Goal: Navigation & Orientation: Find specific page/section

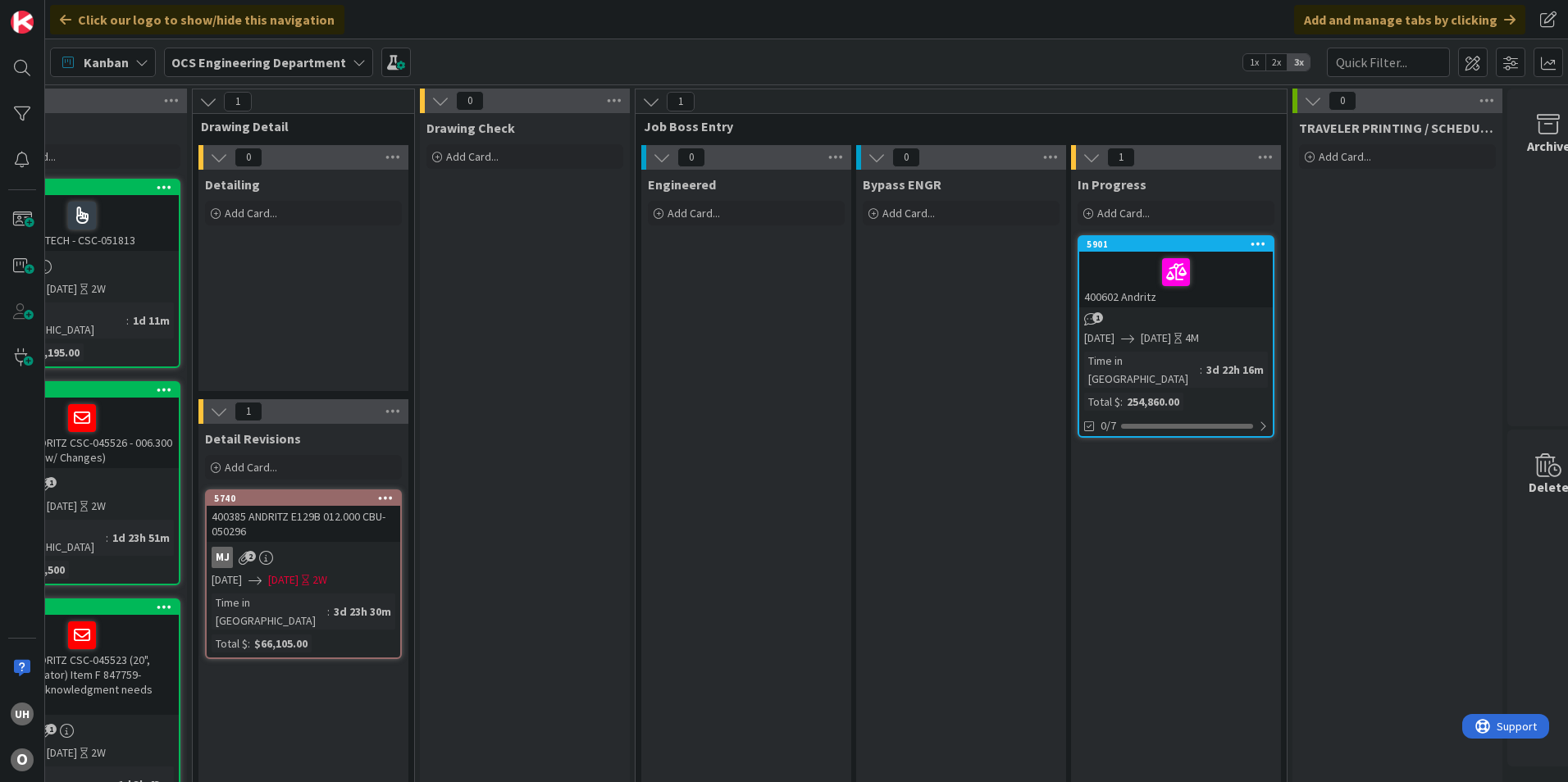
scroll to position [0, 1429]
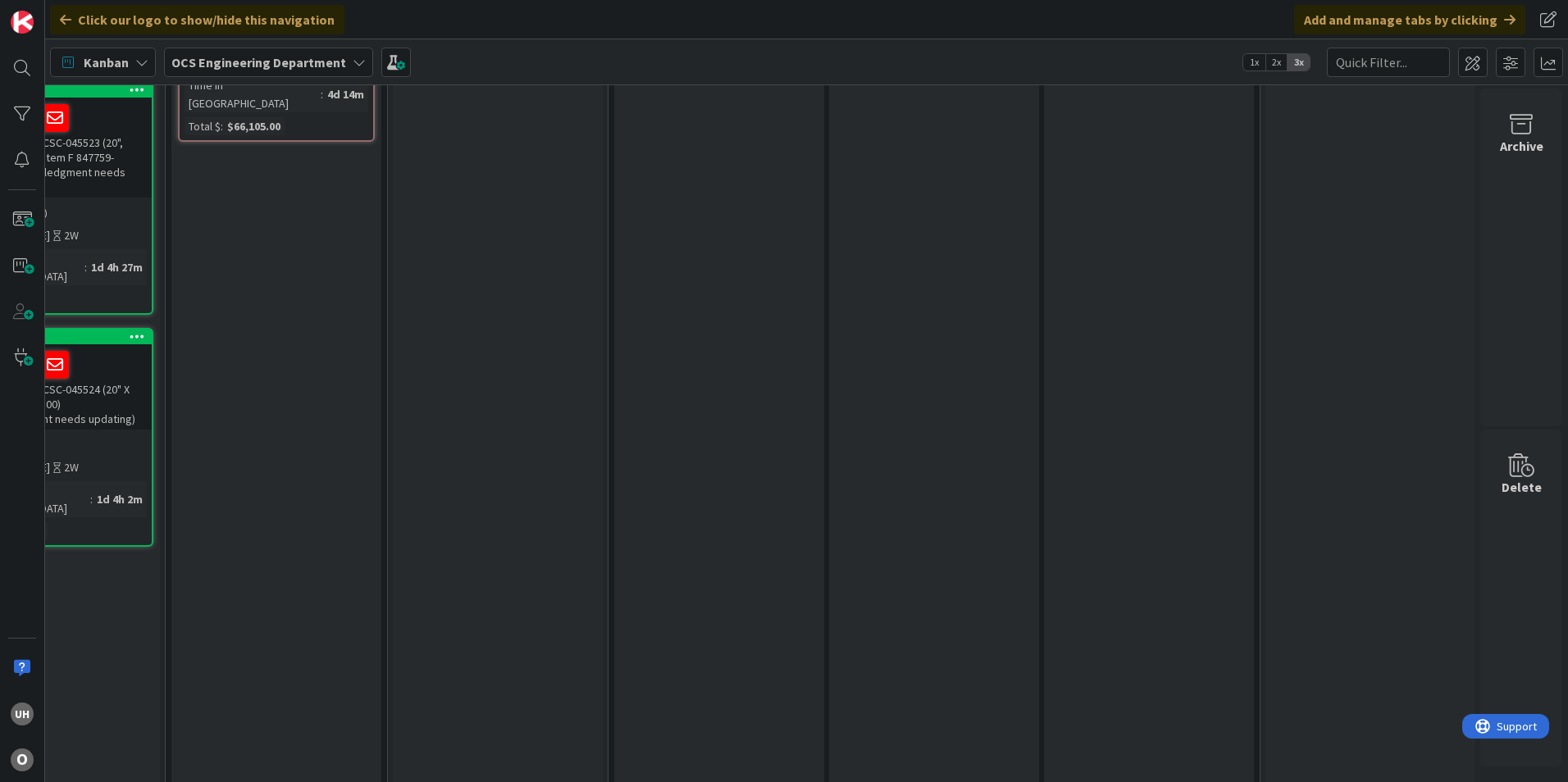
scroll to position [599, 1429]
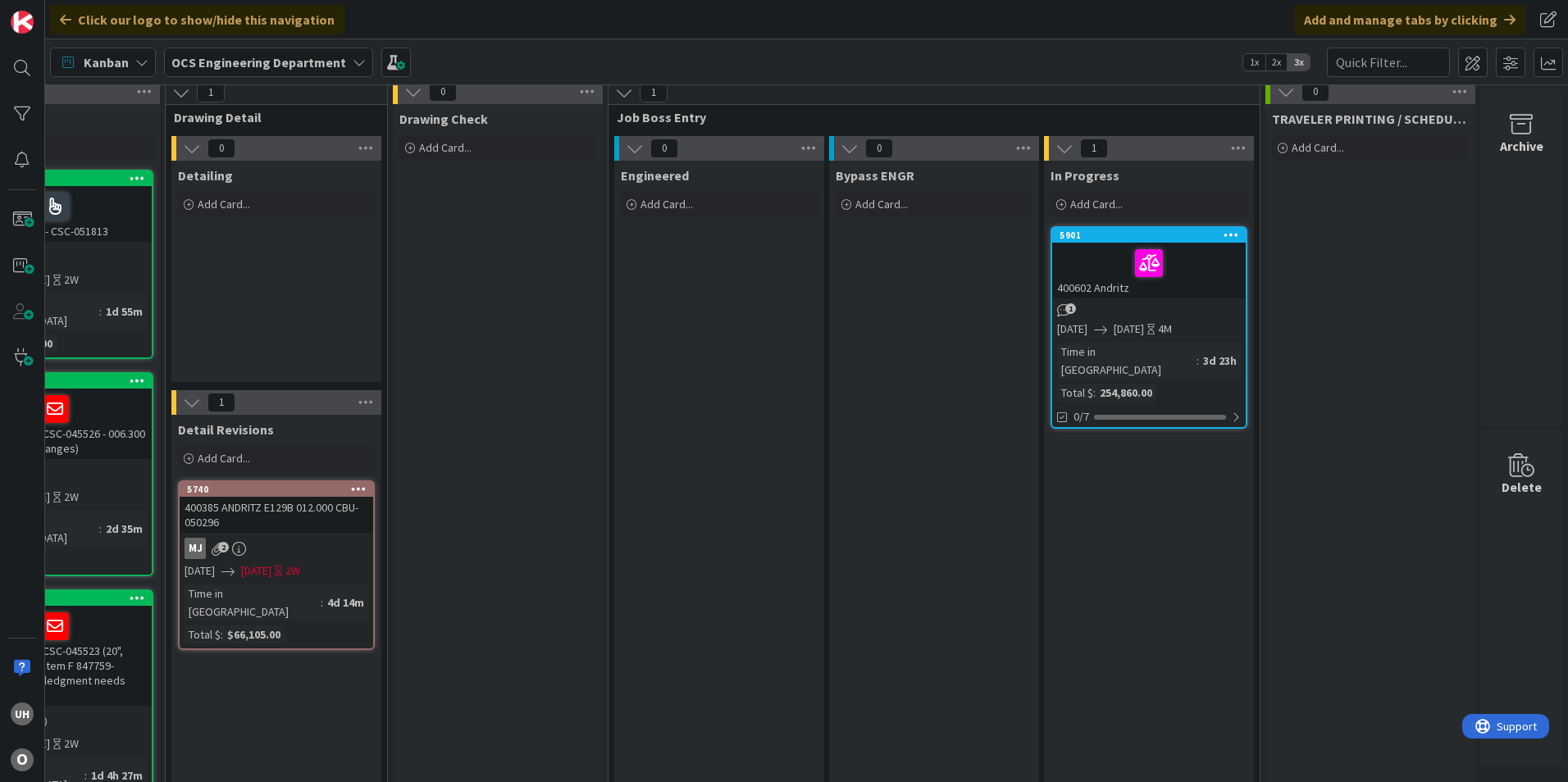
scroll to position [0, 1429]
